Goal: Transaction & Acquisition: Download file/media

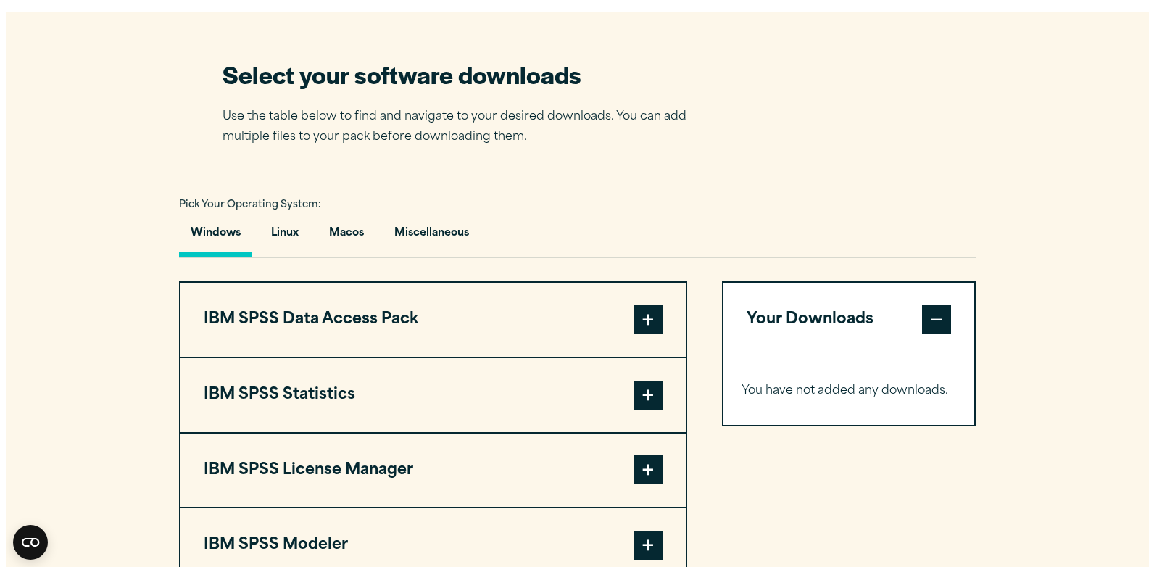
scroll to position [1015, 0]
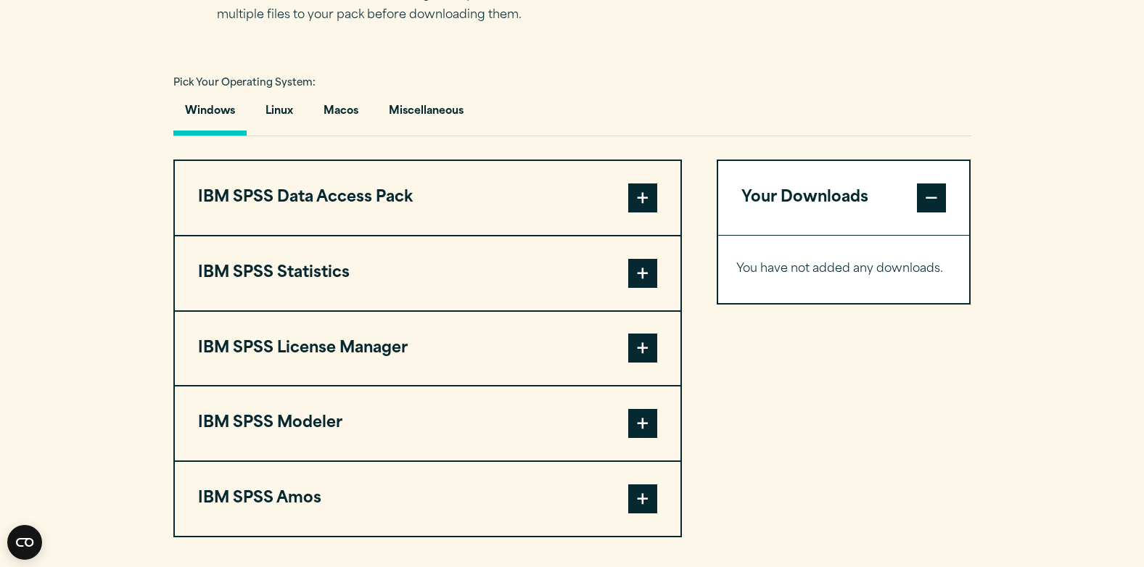
click at [635, 266] on span at bounding box center [642, 273] width 29 height 29
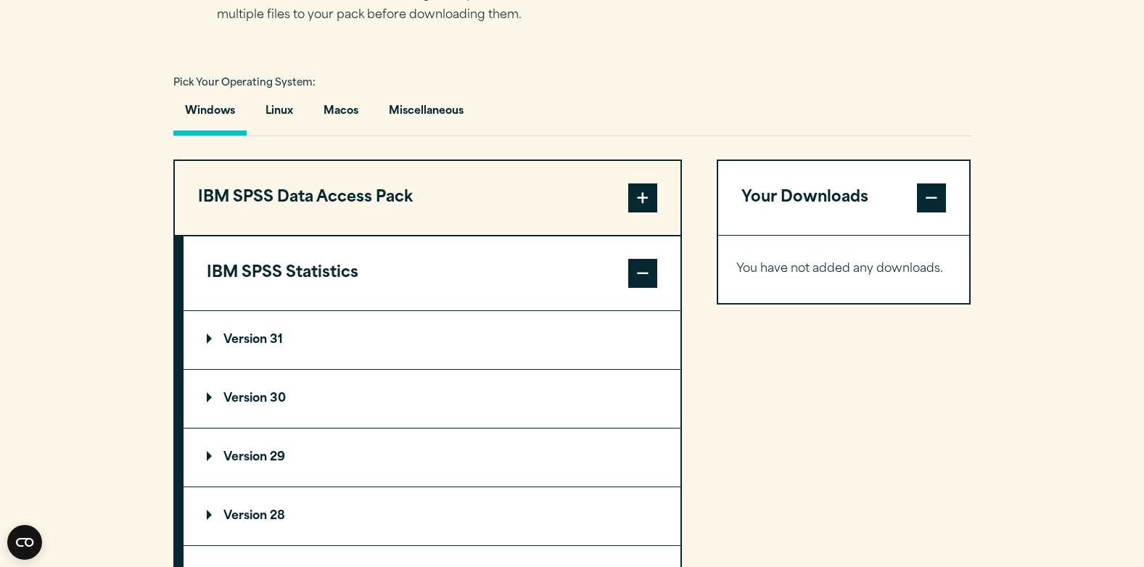
click at [204, 392] on summary "Version 30" at bounding box center [431, 399] width 497 height 58
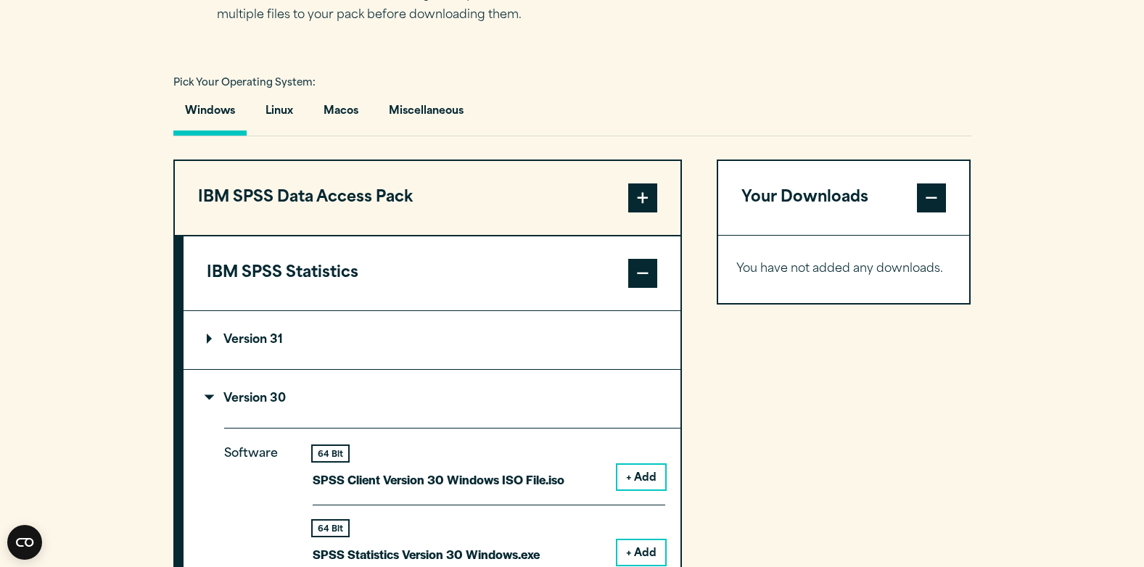
click at [650, 547] on button "+ Add" at bounding box center [641, 552] width 48 height 25
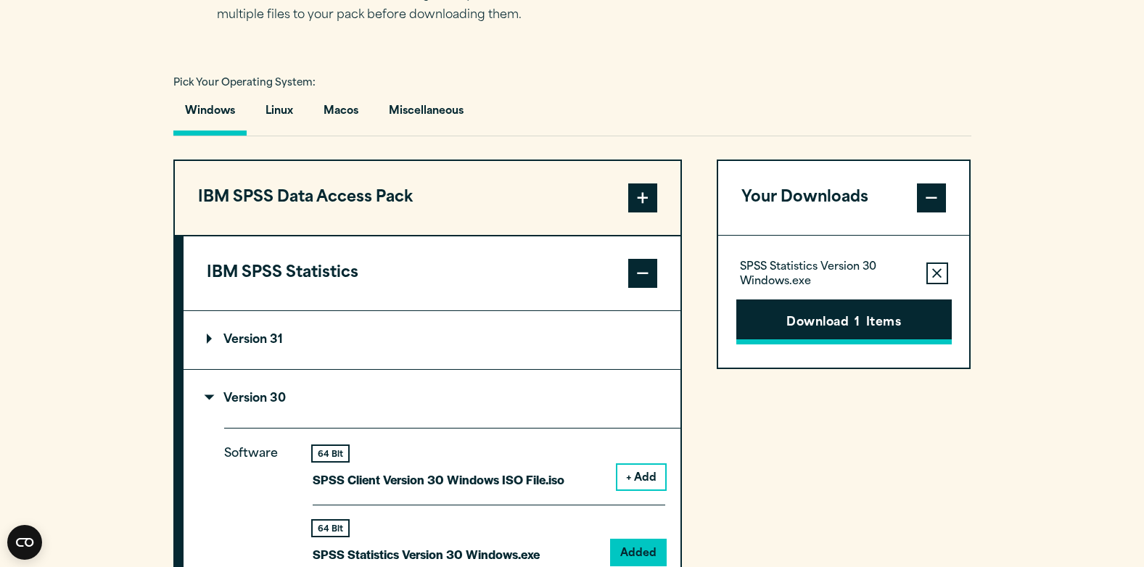
click at [852, 328] on button "Download 1 Items" at bounding box center [843, 321] width 215 height 45
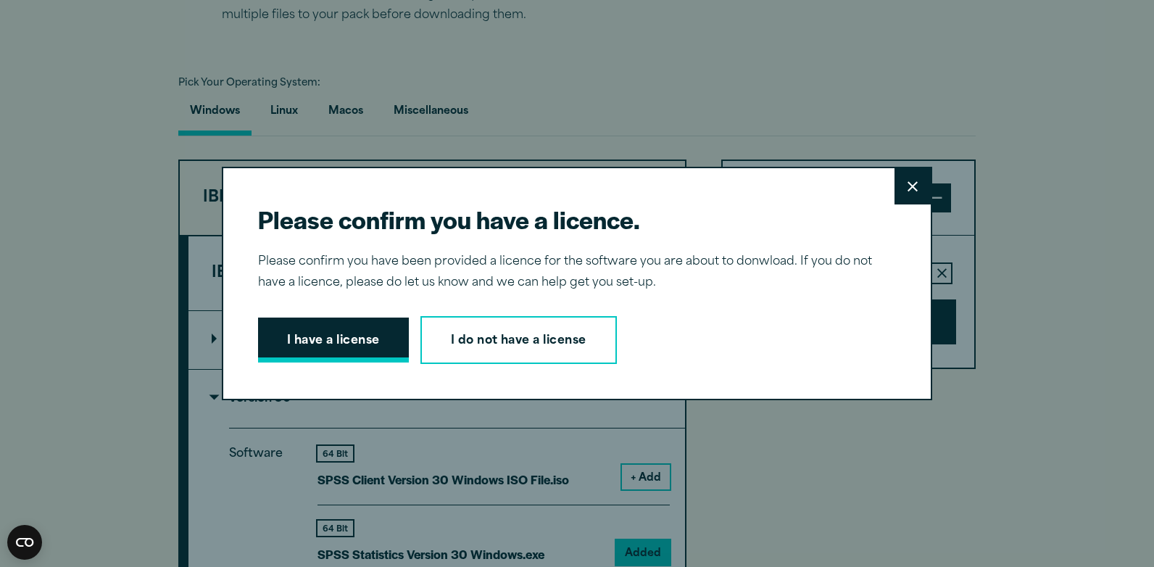
click at [328, 336] on button "I have a license" at bounding box center [333, 340] width 151 height 45
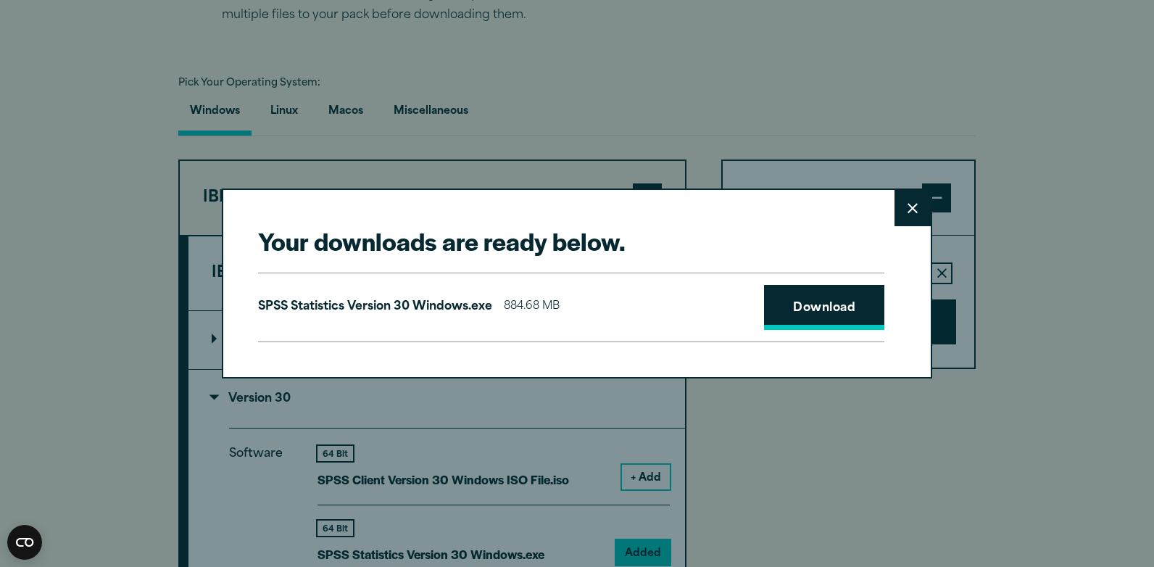
click at [792, 303] on link "Download" at bounding box center [824, 307] width 120 height 45
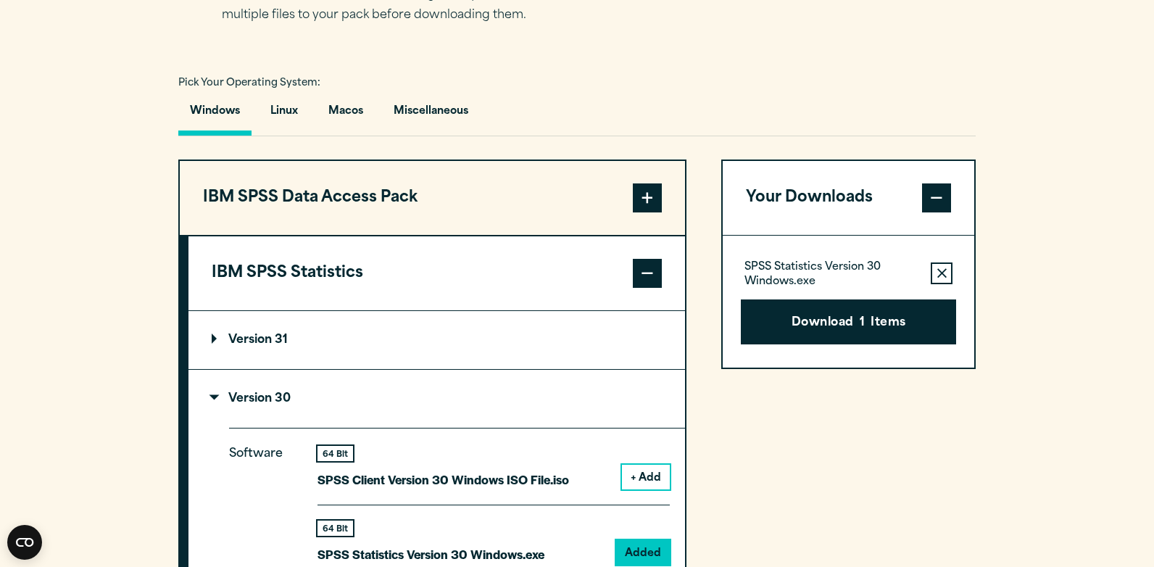
click at [1077, 67] on div "Close" at bounding box center [577, 283] width 1154 height 567
click at [938, 271] on icon "button" at bounding box center [942, 273] width 9 height 10
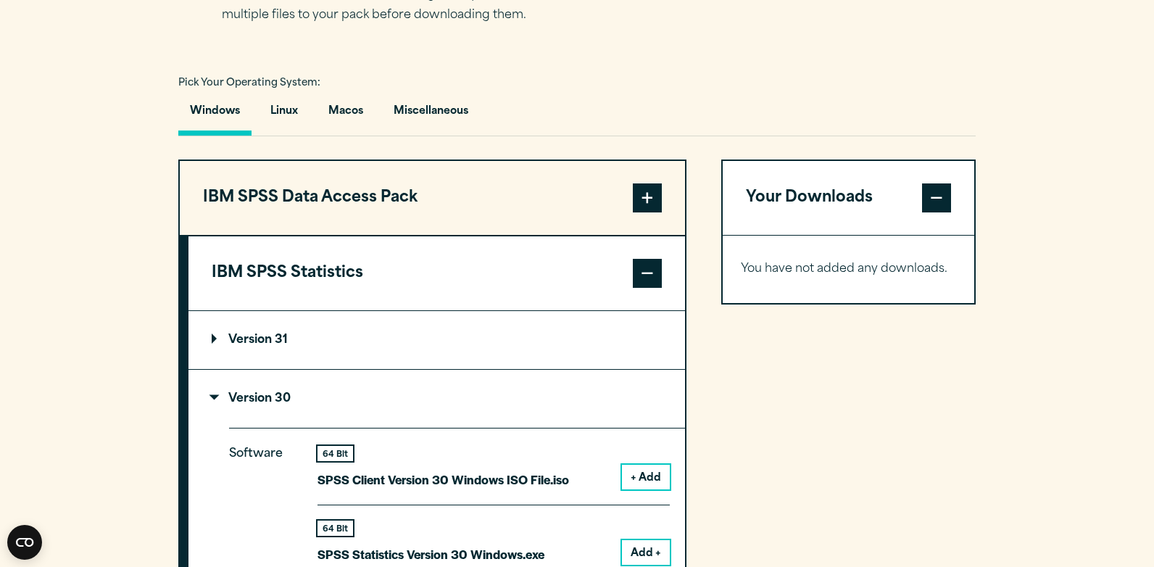
click at [1139, 249] on section "Select your software downloads Use the table below to find and navigate to your…" at bounding box center [577, 489] width 1154 height 1199
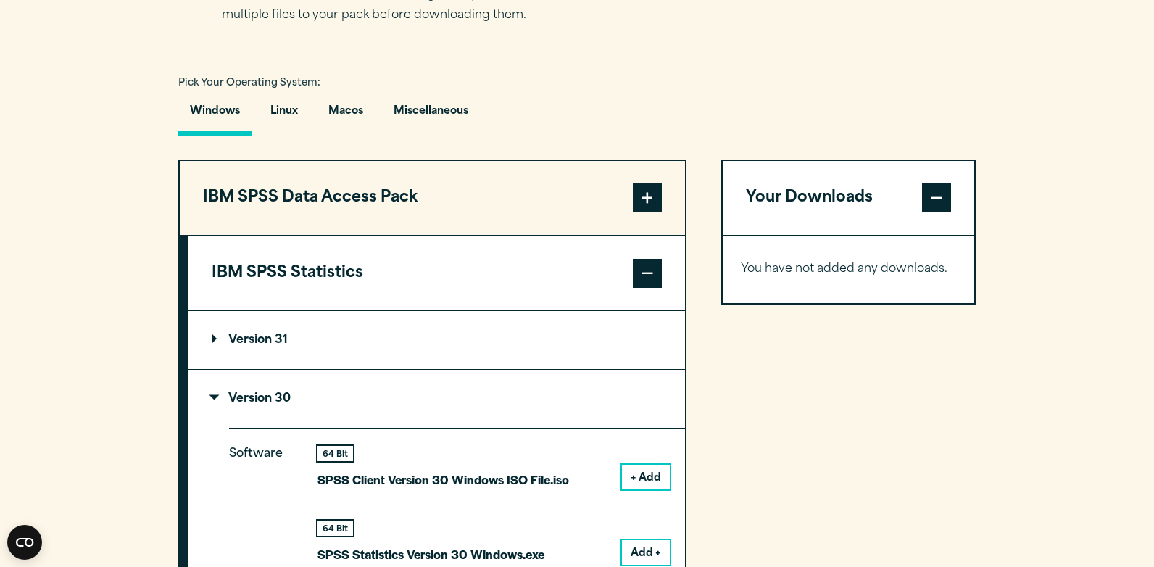
click at [1065, 437] on section "Select your software downloads Use the table below to find and navigate to your…" at bounding box center [577, 489] width 1154 height 1199
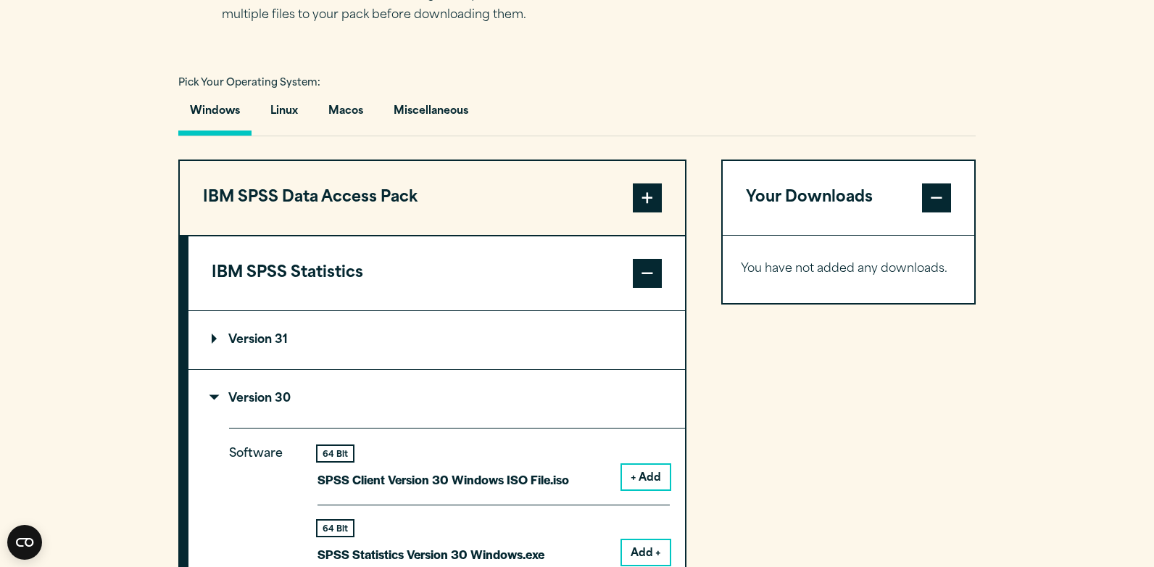
drag, startPoint x: 1049, startPoint y: 438, endPoint x: 797, endPoint y: 454, distance: 252.1
click at [967, 442] on section "Select your software downloads Use the table below to find and navigate to your…" at bounding box center [577, 489] width 1154 height 1199
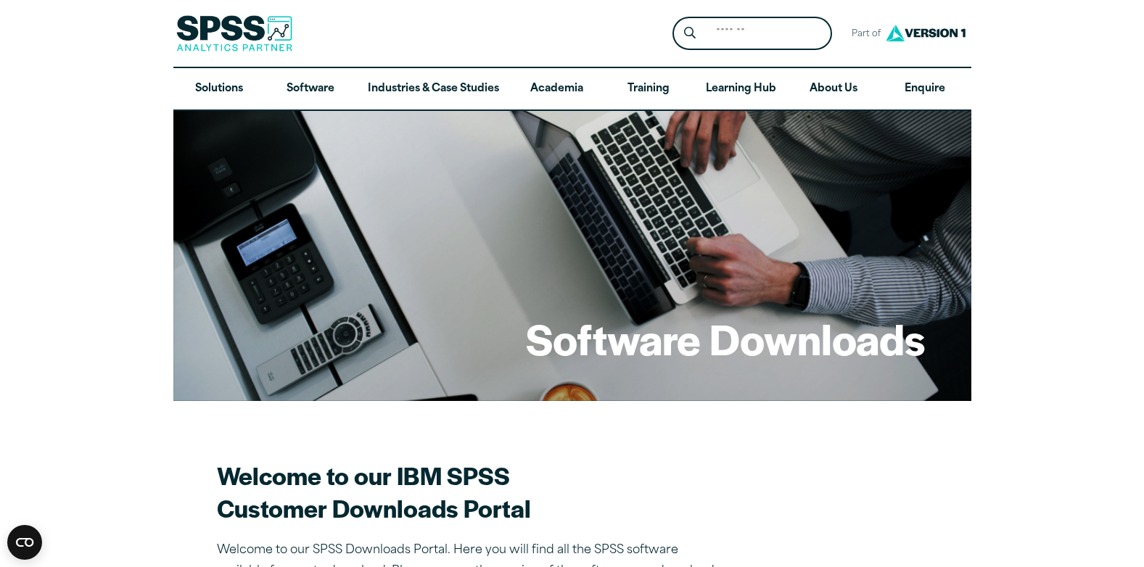
drag, startPoint x: 627, startPoint y: 397, endPoint x: 655, endPoint y: 378, distance: 34.0
click at [655, 378] on div "Software Downloads" at bounding box center [572, 256] width 798 height 290
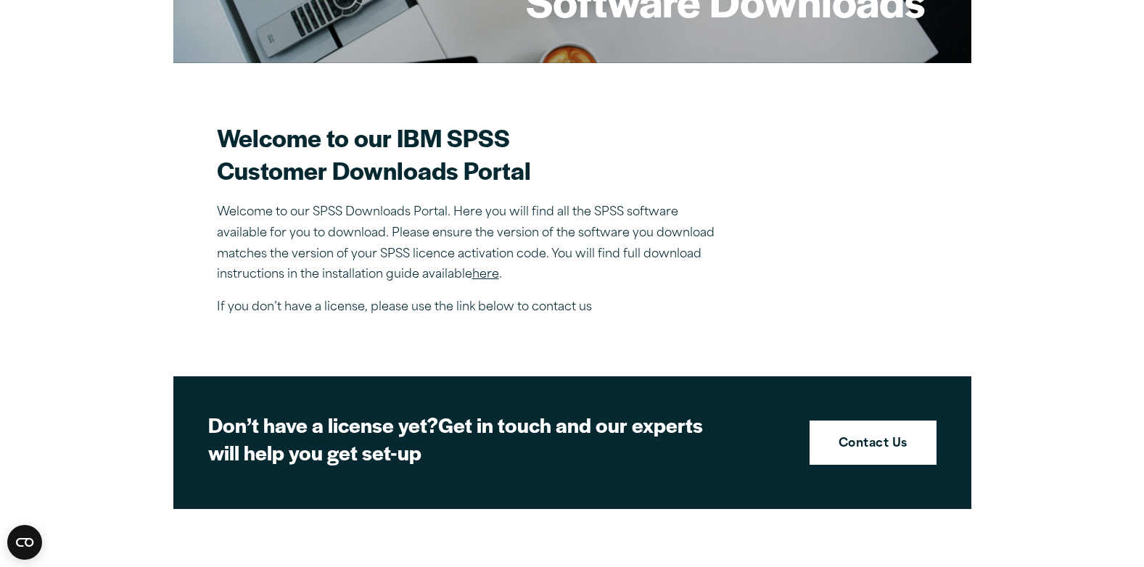
scroll to position [476, 0]
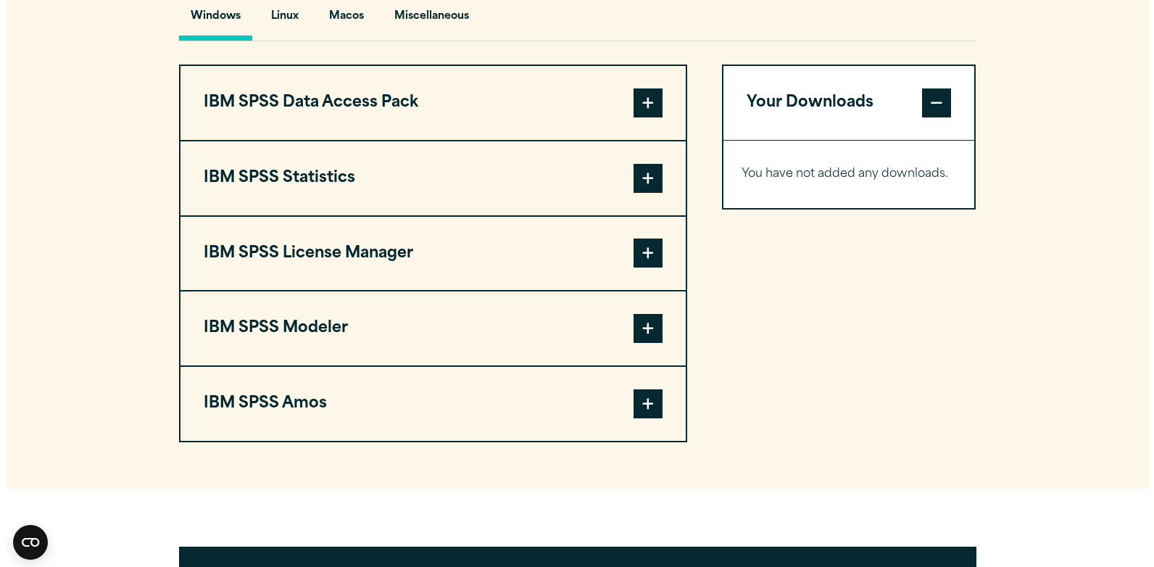
scroll to position [1114, 0]
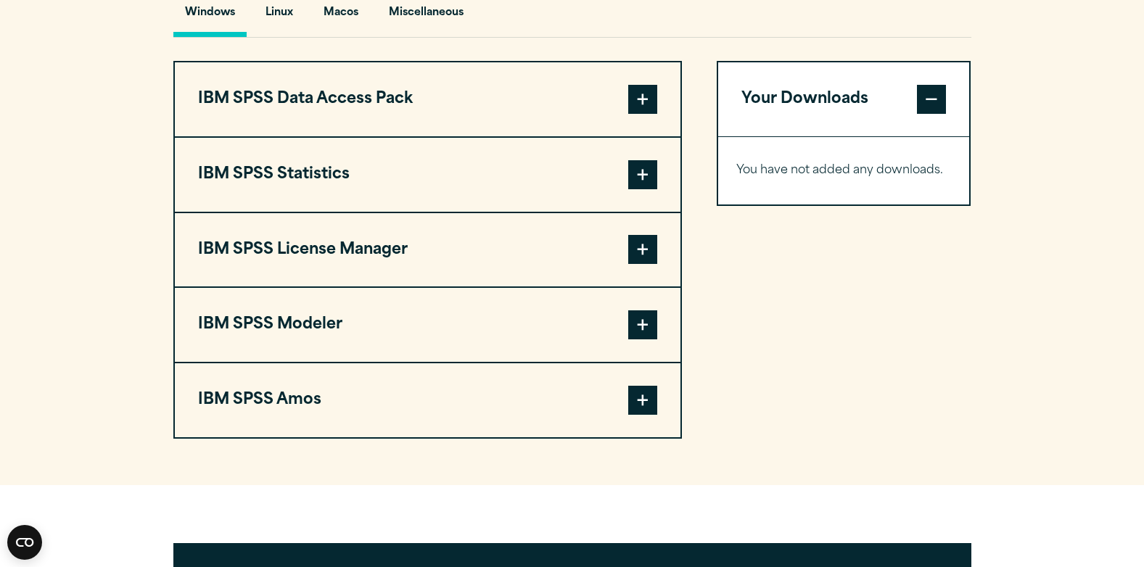
click at [645, 165] on span at bounding box center [642, 174] width 29 height 29
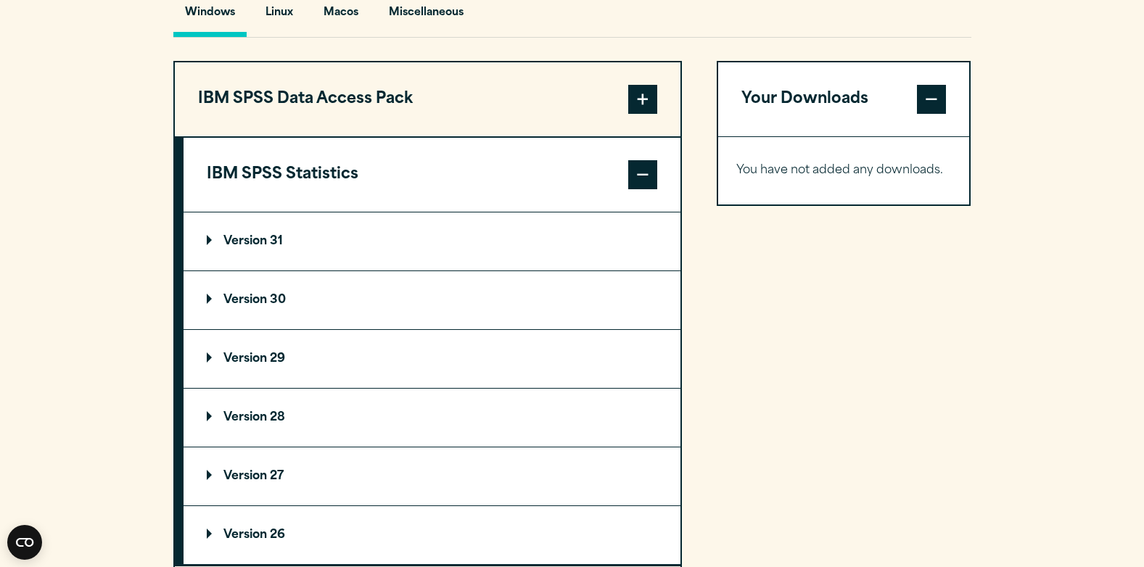
click at [645, 165] on span at bounding box center [642, 174] width 29 height 29
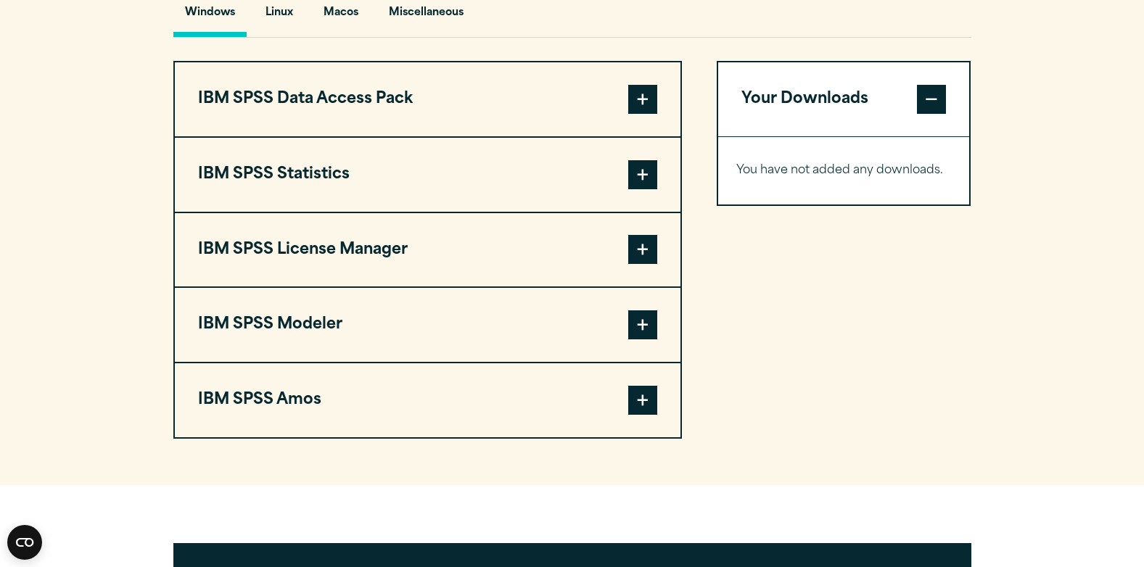
click at [643, 257] on span at bounding box center [642, 249] width 29 height 29
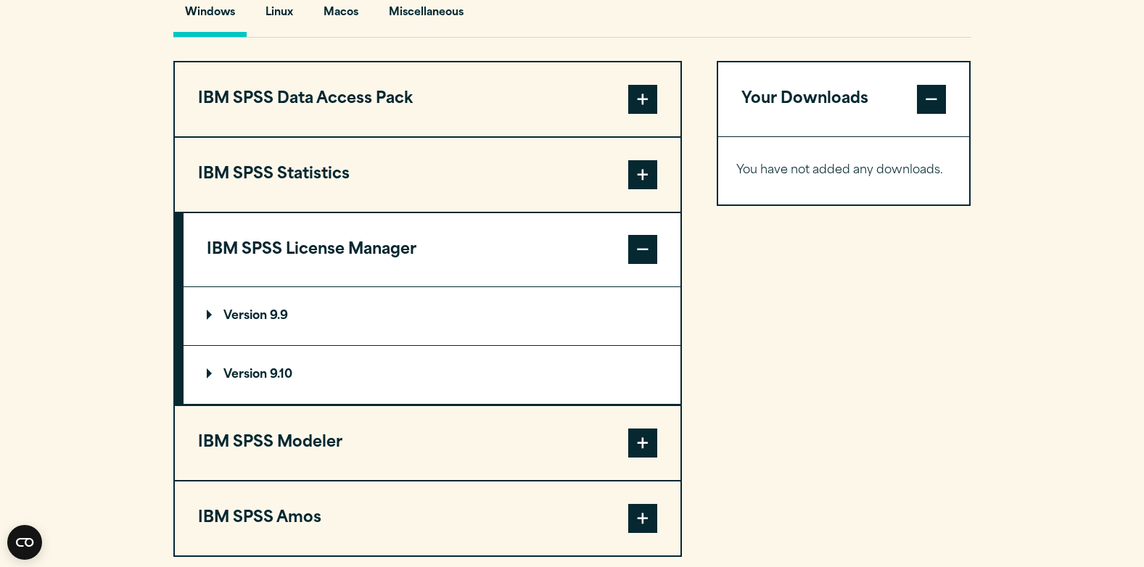
click at [643, 257] on span at bounding box center [642, 249] width 29 height 29
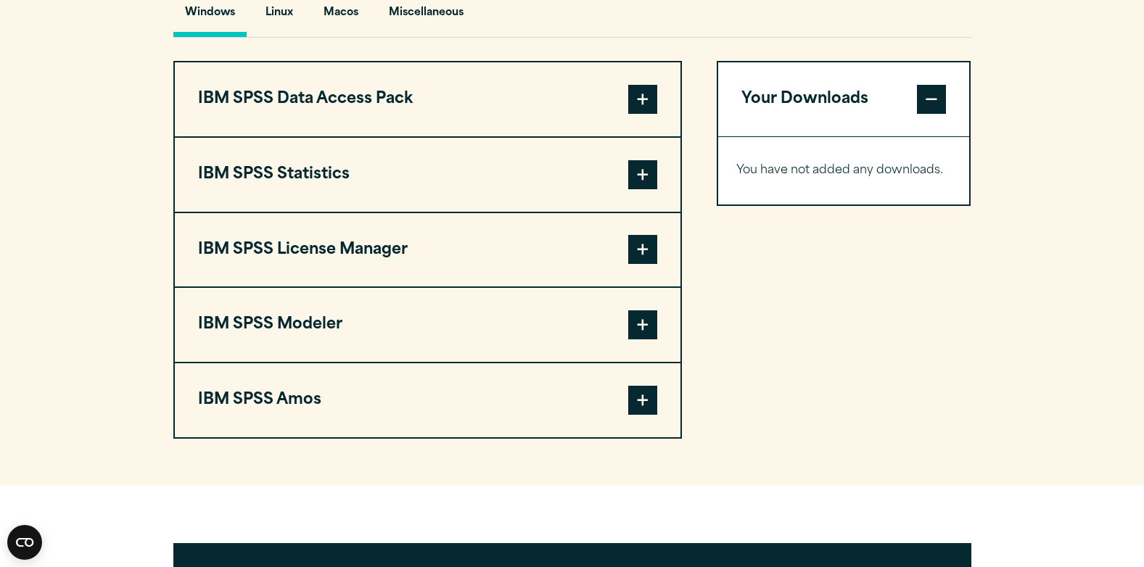
click at [645, 107] on span at bounding box center [642, 99] width 29 height 29
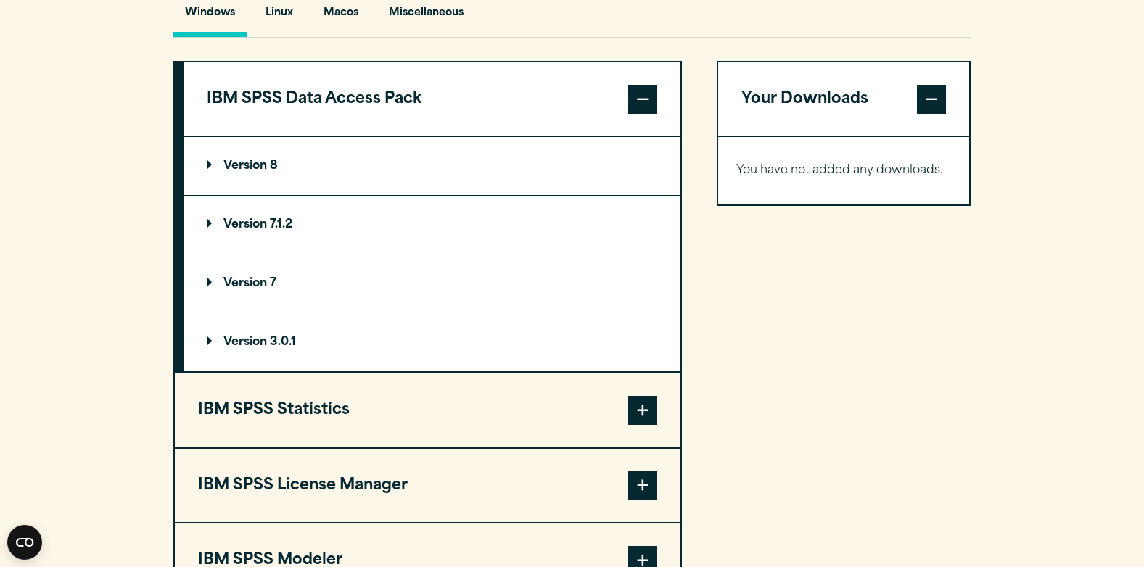
click at [645, 107] on span at bounding box center [642, 99] width 29 height 29
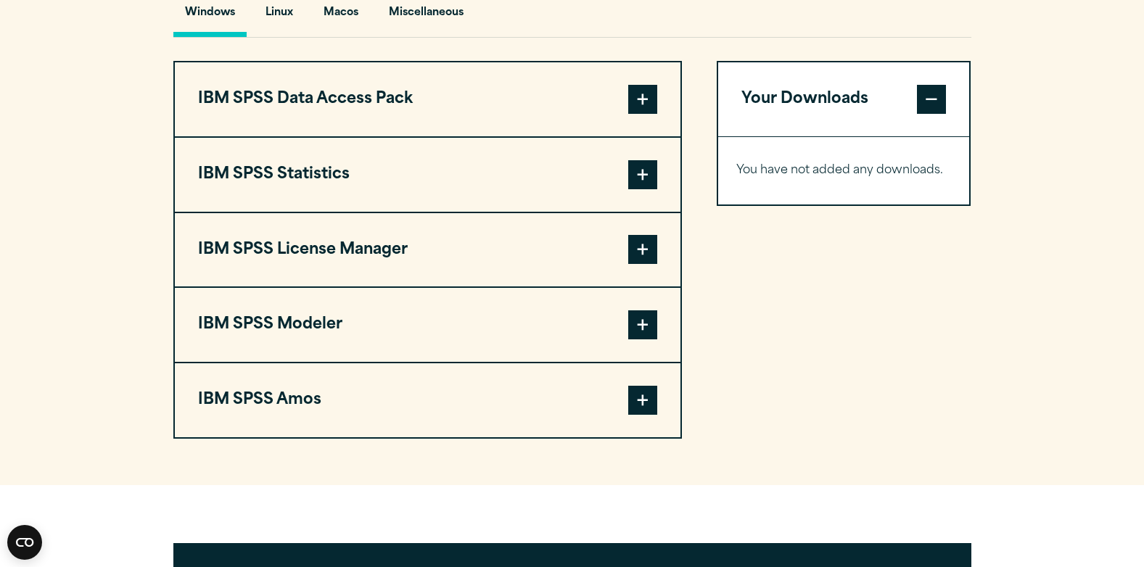
click at [640, 179] on span at bounding box center [642, 174] width 29 height 29
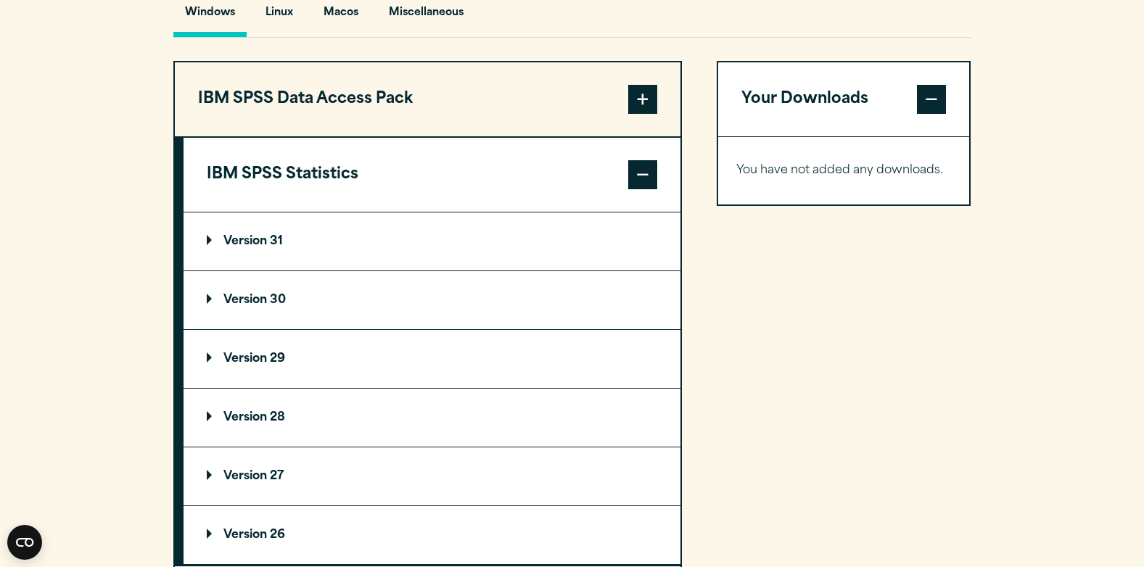
click at [207, 299] on p "Version 30" at bounding box center [246, 300] width 79 height 12
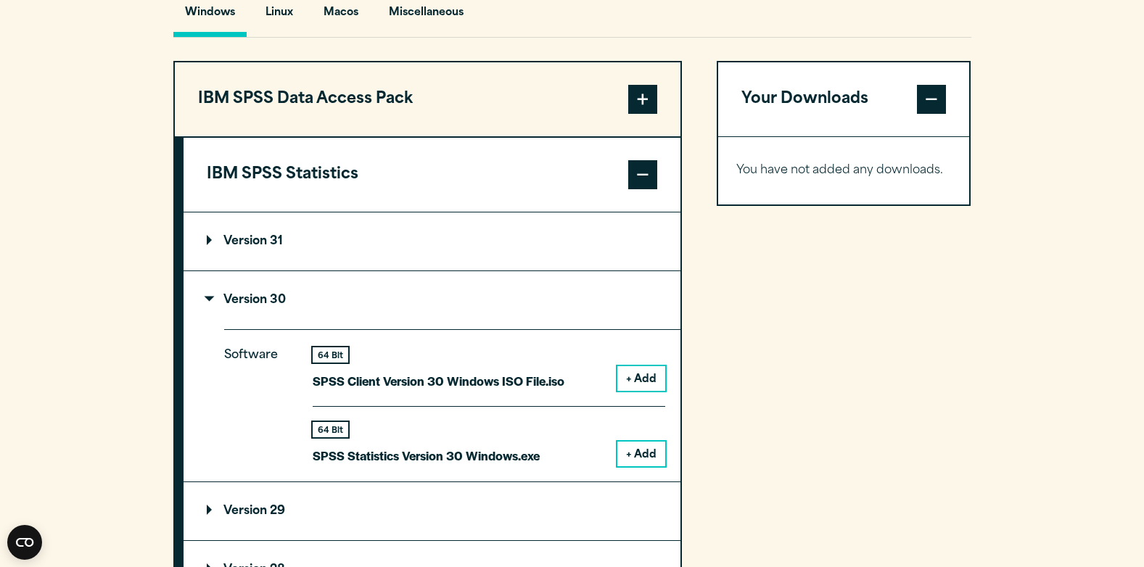
click at [641, 452] on button "+ Add" at bounding box center [641, 454] width 48 height 25
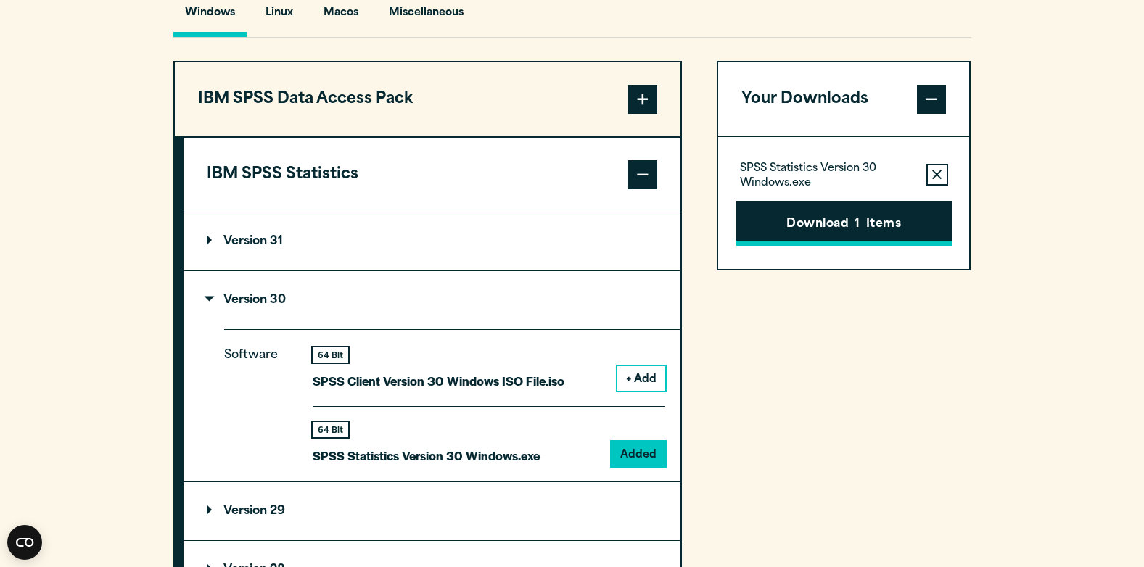
click at [828, 218] on button "Download 1 Items" at bounding box center [843, 223] width 215 height 45
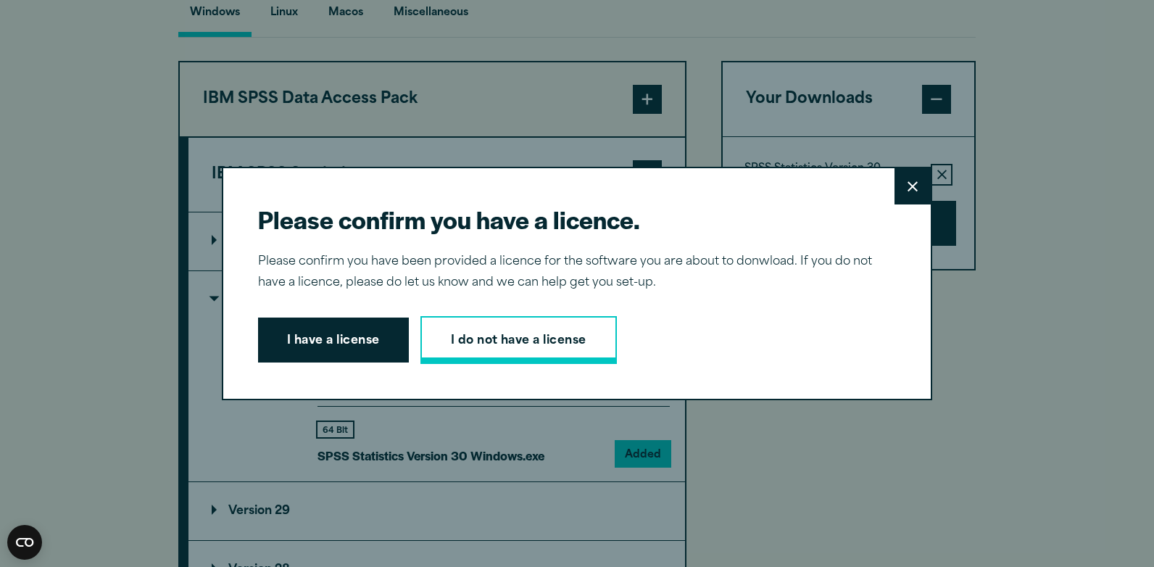
click at [575, 346] on link "I do not have a license" at bounding box center [519, 340] width 197 height 48
click at [321, 341] on button "I have a license" at bounding box center [333, 340] width 151 height 45
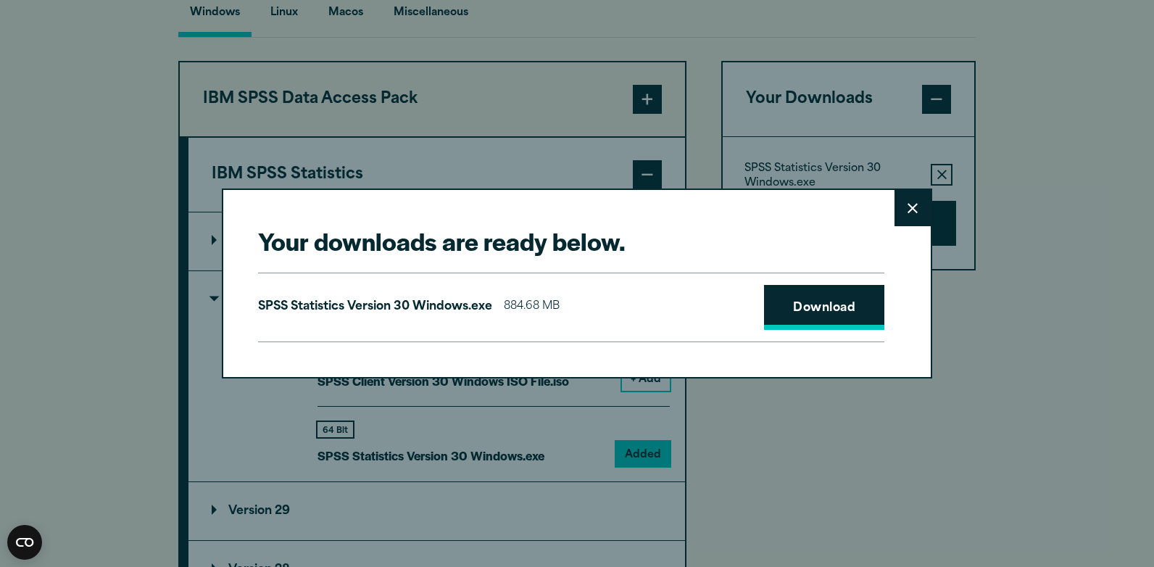
click at [830, 308] on link "Download" at bounding box center [824, 307] width 120 height 45
